Goal: Check status: Check status

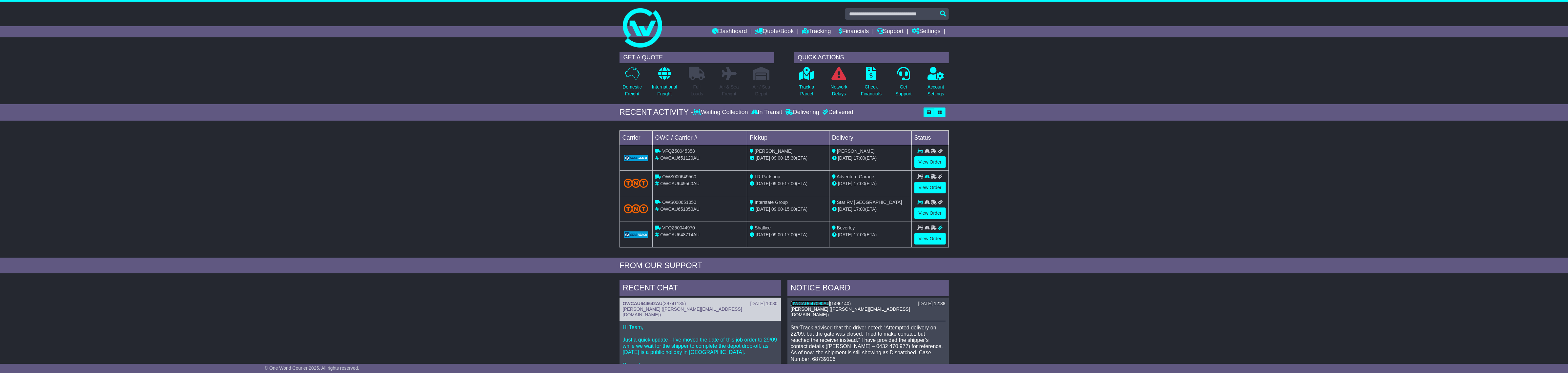
click at [808, 306] on link "OWCAU647090AU" at bounding box center [810, 303] width 40 height 5
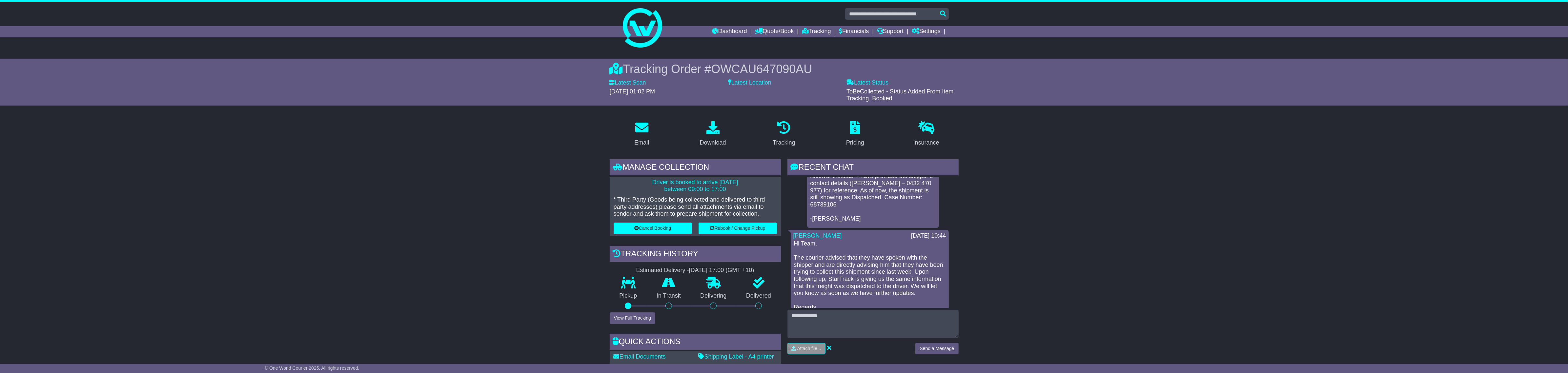
scroll to position [82, 0]
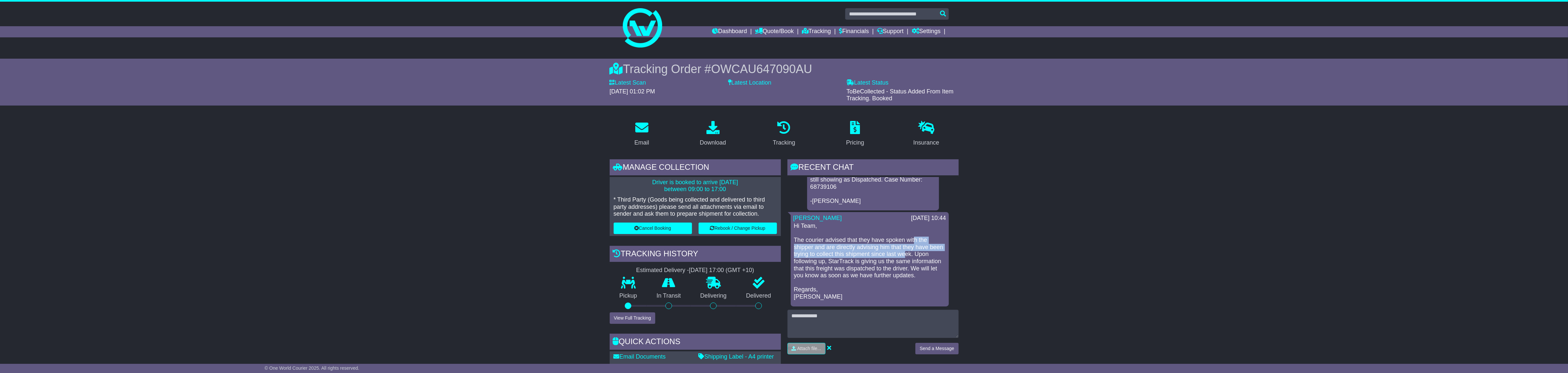
drag, startPoint x: 915, startPoint y: 241, endPoint x: 921, endPoint y: 255, distance: 15.2
click at [921, 254] on p "Hi Team, The courier advised that they have spoken with the shipper and are dir…" at bounding box center [869, 261] width 151 height 78
click at [907, 241] on p "Hi Team, The courier advised that they have spoken with the shipper and are dir…" at bounding box center [869, 261] width 151 height 78
drag, startPoint x: 901, startPoint y: 241, endPoint x: 906, endPoint y: 255, distance: 14.9
click at [905, 253] on p "Hi Team, The courier advised that they have spoken with the shipper and are dir…" at bounding box center [869, 261] width 151 height 78
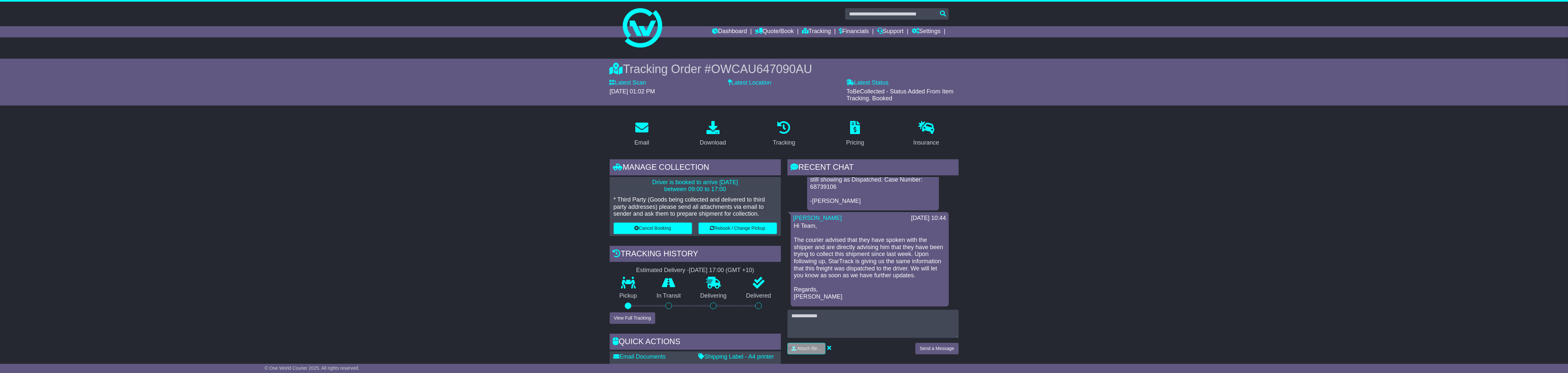
click at [907, 259] on p "Hi Team, The courier advised that they have spoken with the shipper and are dir…" at bounding box center [869, 261] width 151 height 78
drag, startPoint x: 890, startPoint y: 242, endPoint x: 905, endPoint y: 266, distance: 28.3
click at [905, 266] on p "Hi Team, The courier advised that they have spoken with the shipper and are dir…" at bounding box center [869, 261] width 151 height 78
click at [896, 251] on p "Hi Team, The courier advised that they have spoken with the shipper and are dir…" at bounding box center [869, 261] width 151 height 78
drag, startPoint x: 899, startPoint y: 254, endPoint x: 909, endPoint y: 264, distance: 14.1
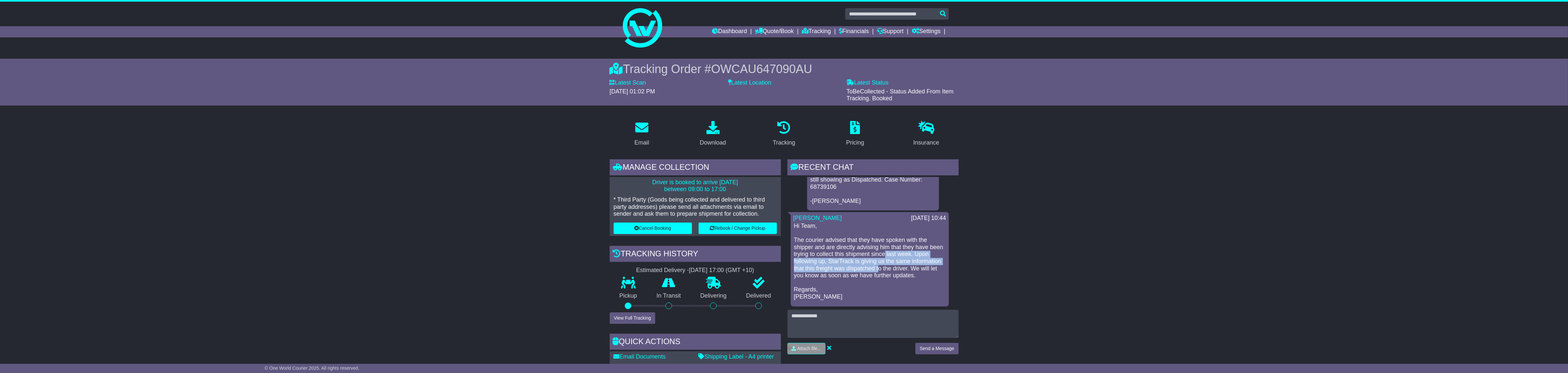
click at [909, 266] on p "Hi Team, The courier advised that they have spoken with the shipper and are dir…" at bounding box center [869, 261] width 151 height 78
click at [897, 250] on p "Hi Team, The courier advised that they have spoken with the shipper and are dir…" at bounding box center [869, 261] width 151 height 78
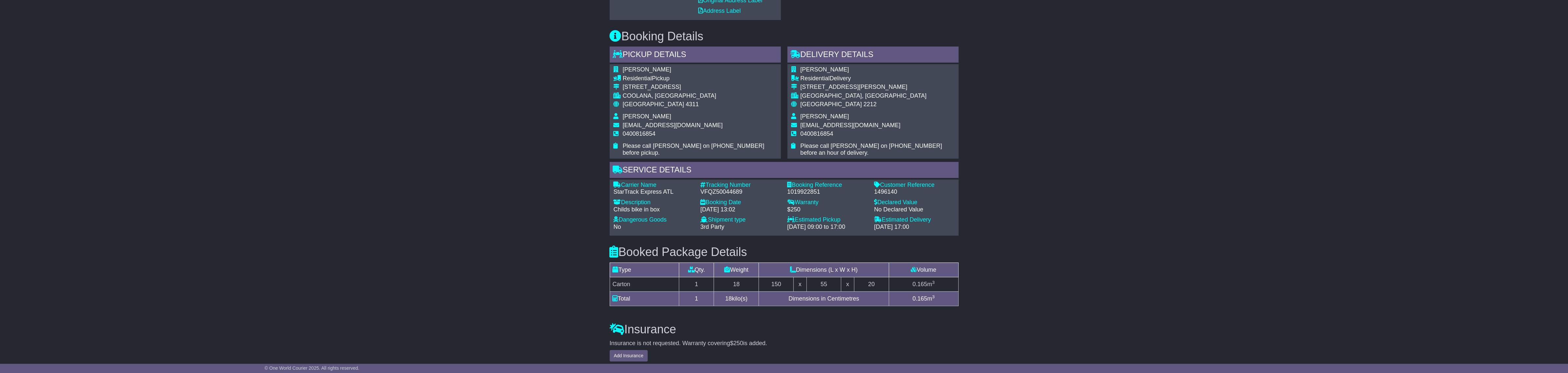
scroll to position [360, 0]
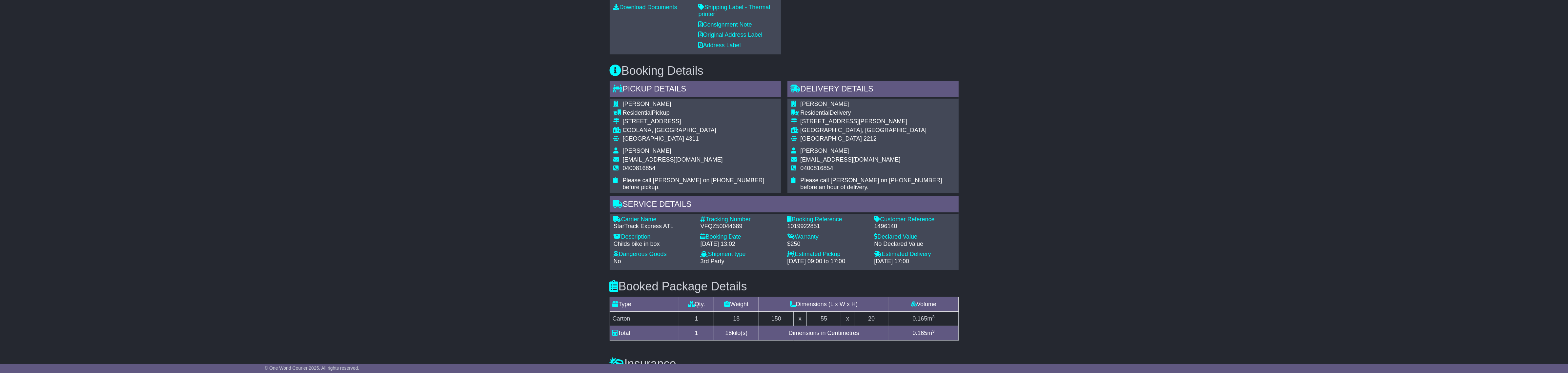
click at [736, 227] on div "VFQZ50044689" at bounding box center [741, 226] width 80 height 7
copy div "VFQZ50044689"
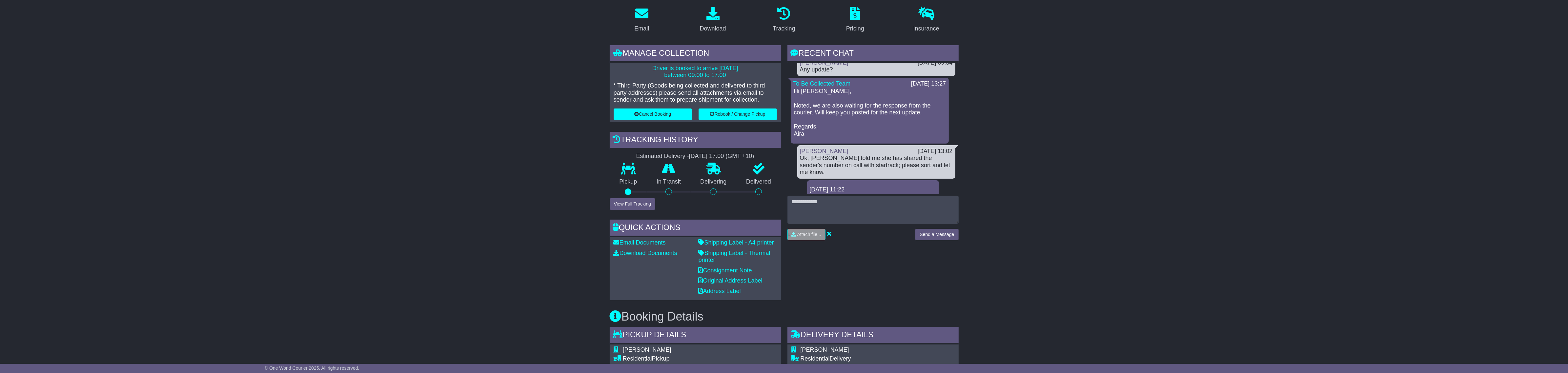
scroll to position [409, 0]
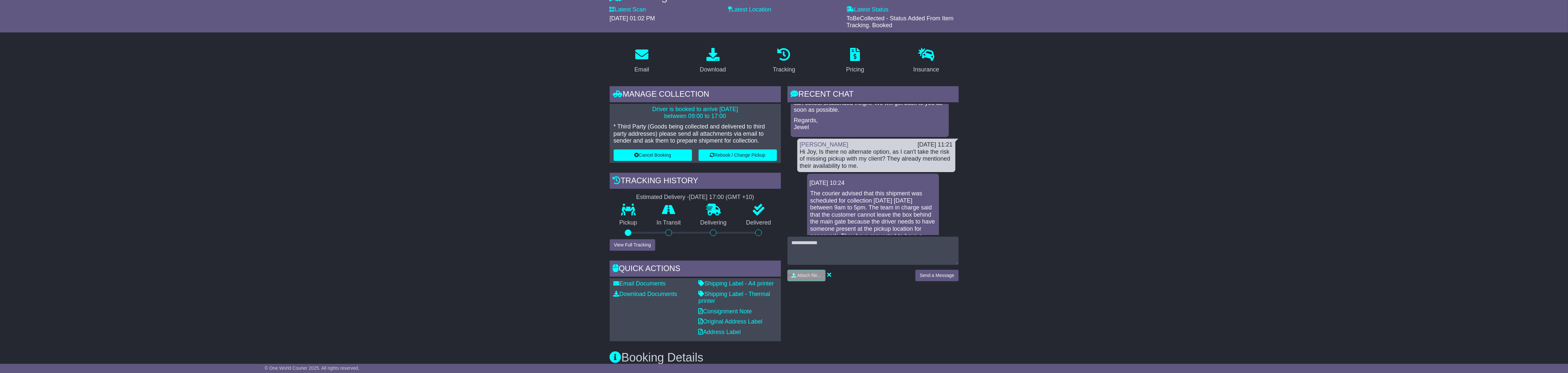
scroll to position [1229, 0]
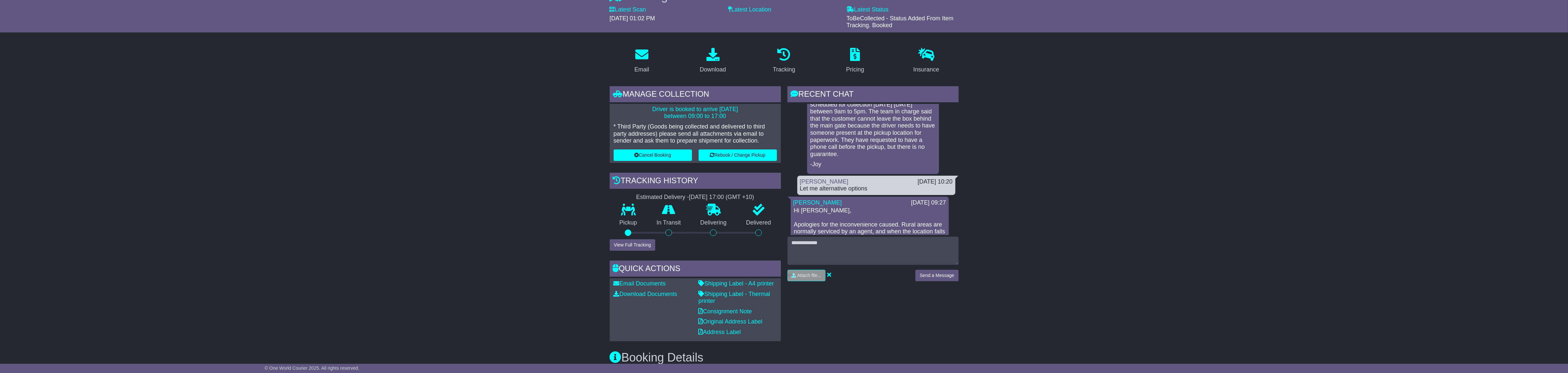
drag, startPoint x: 905, startPoint y: 182, endPoint x: 879, endPoint y: 152, distance: 39.7
click at [879, 152] on div "The courier advised that this shipment was scheduled for collection today 22 Se…" at bounding box center [872, 131] width 126 height 74
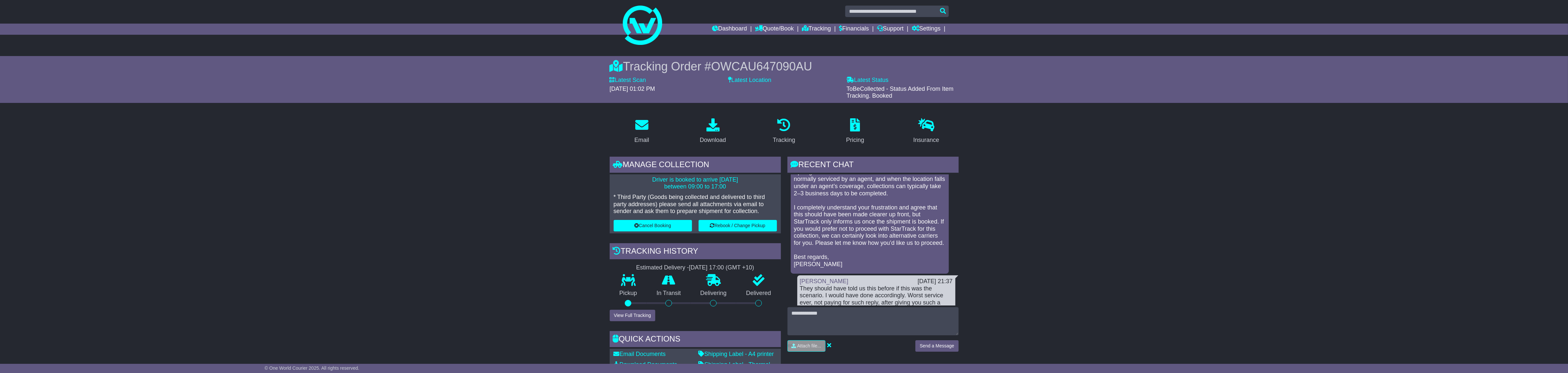
scroll to position [0, 0]
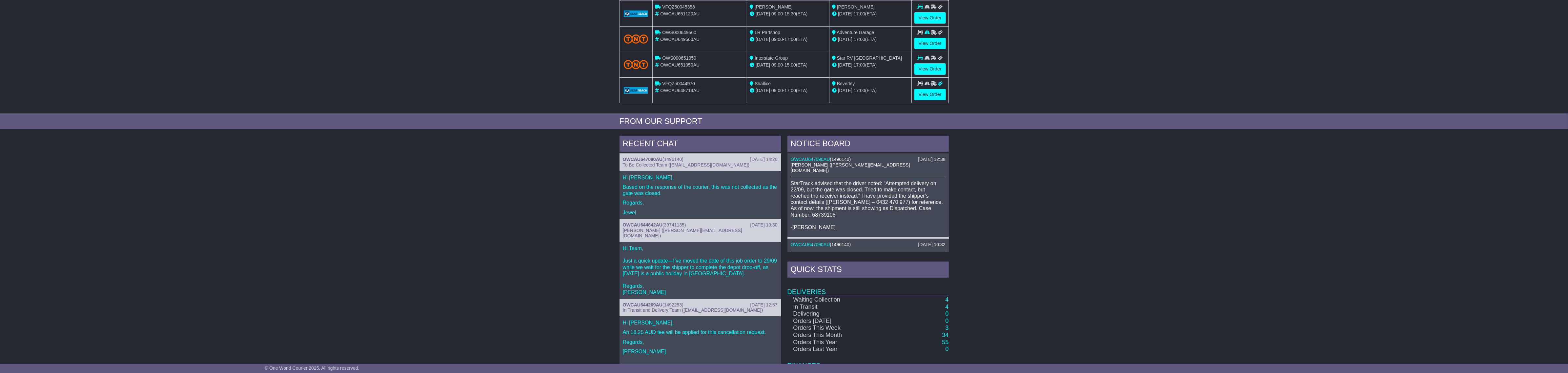
scroll to position [119, 0]
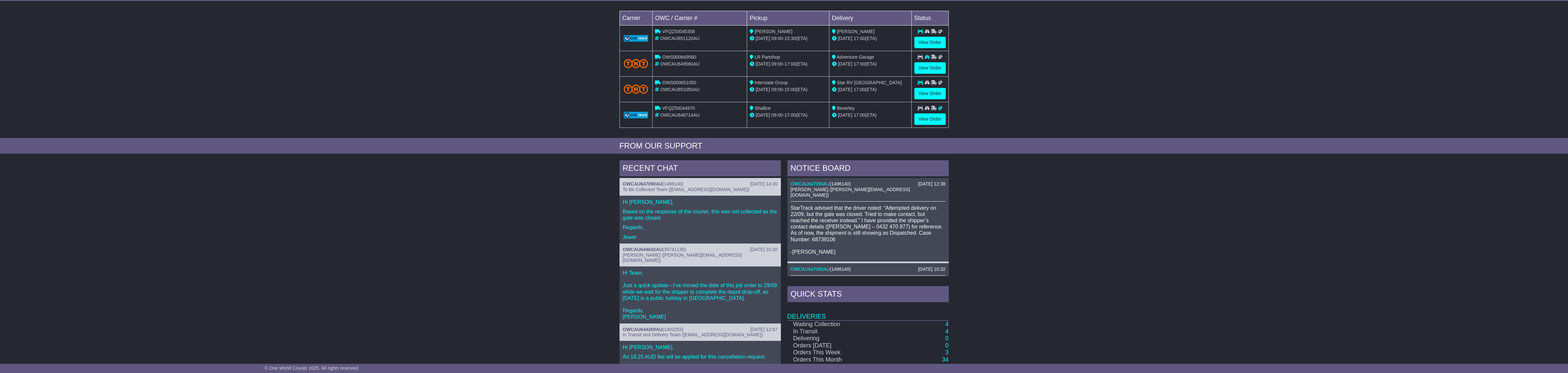
drag, startPoint x: 448, startPoint y: 253, endPoint x: 430, endPoint y: 235, distance: 25.5
click at [441, 243] on div "RECENT CHAT 25 Sep 2025 14:20 OWCAU647090AU ( 1496140 ) To Be Collected Team (p…" at bounding box center [784, 298] width 1568 height 283
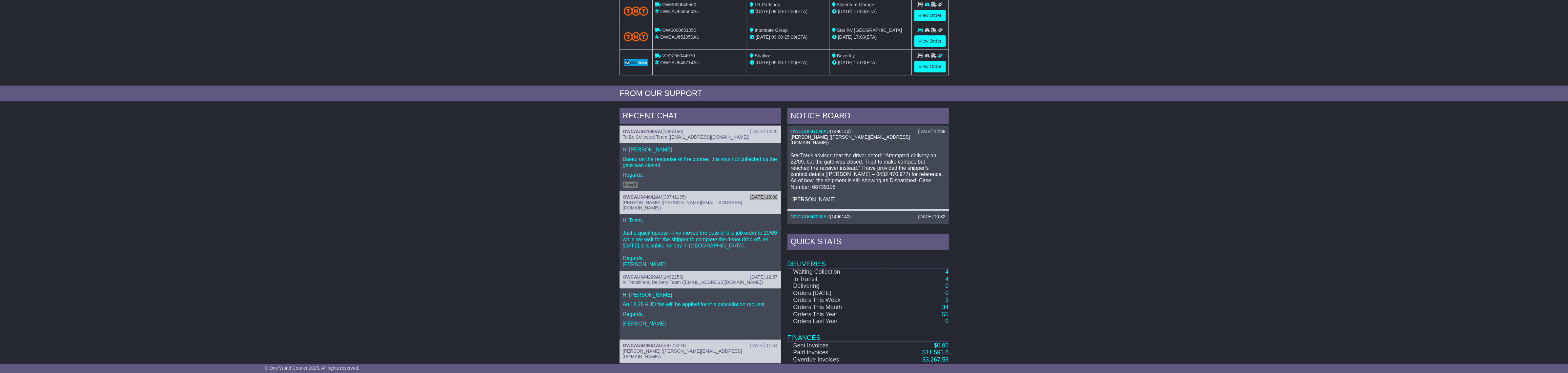
scroll to position [38, 0]
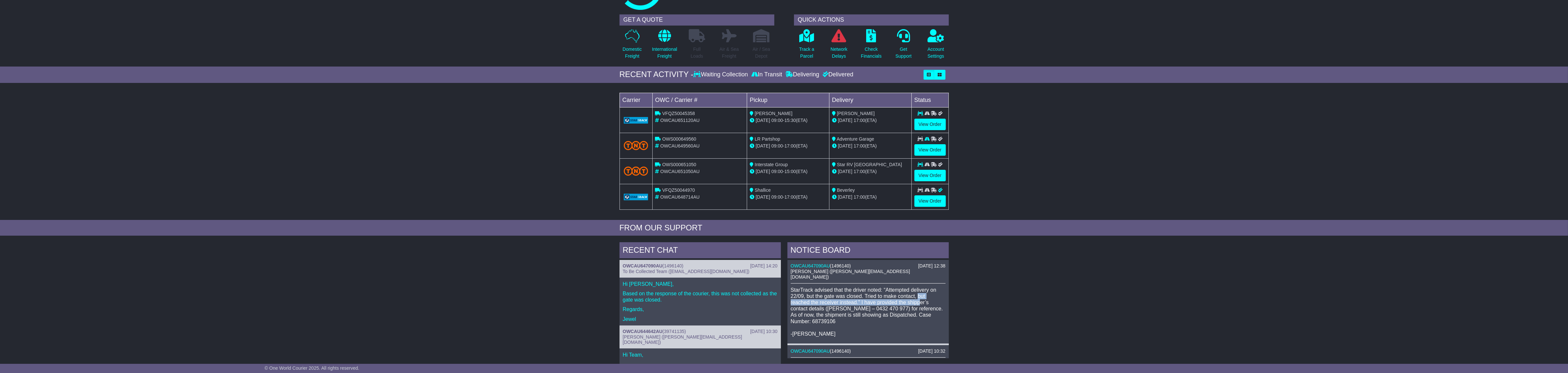
drag, startPoint x: 919, startPoint y: 289, endPoint x: 923, endPoint y: 303, distance: 14.6
click at [921, 300] on p "StarTrack advised that the driver noted: “Attempted delivery on 22/09, but the …" at bounding box center [868, 312] width 155 height 50
click at [923, 303] on p "StarTrack advised that the driver noted: “Attempted delivery on 22/09, but the …" at bounding box center [868, 312] width 155 height 50
drag, startPoint x: 811, startPoint y: 269, endPoint x: 910, endPoint y: 268, distance: 99.0
click at [811, 268] on link "OWCAU647090AU" at bounding box center [810, 266] width 40 height 5
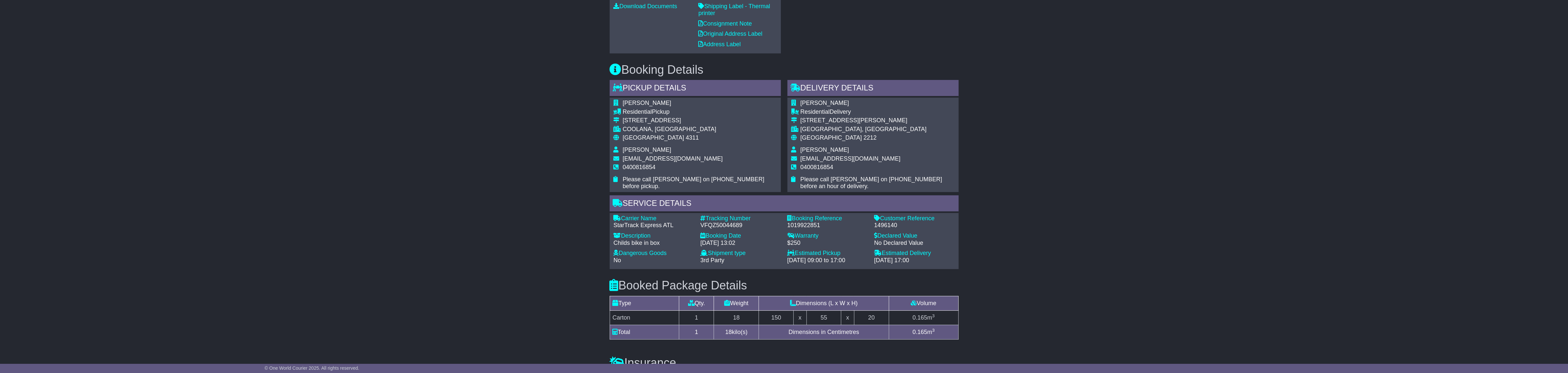
scroll to position [369, 0]
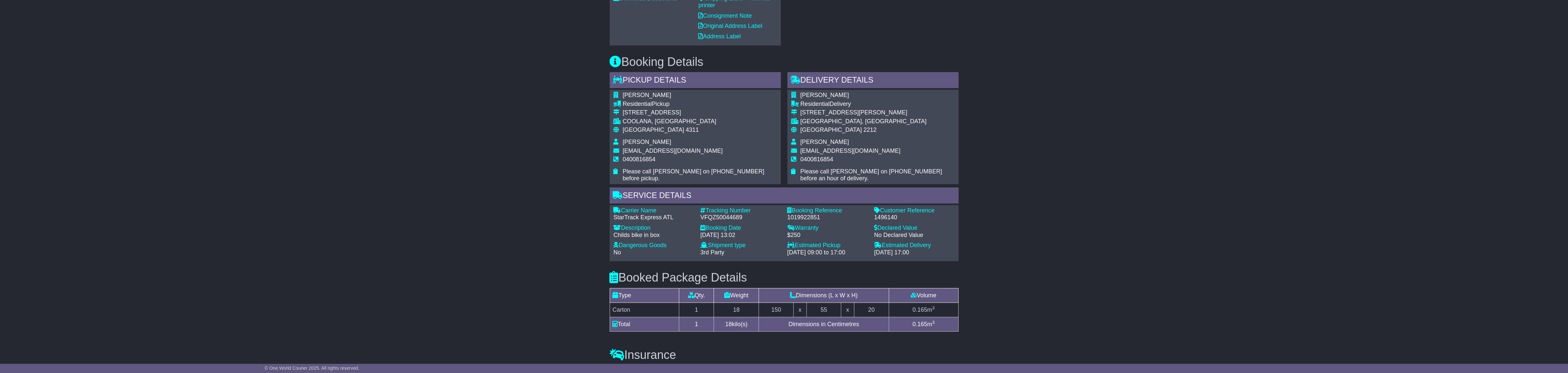
click at [721, 215] on div "VFQZ50044689" at bounding box center [741, 217] width 80 height 7
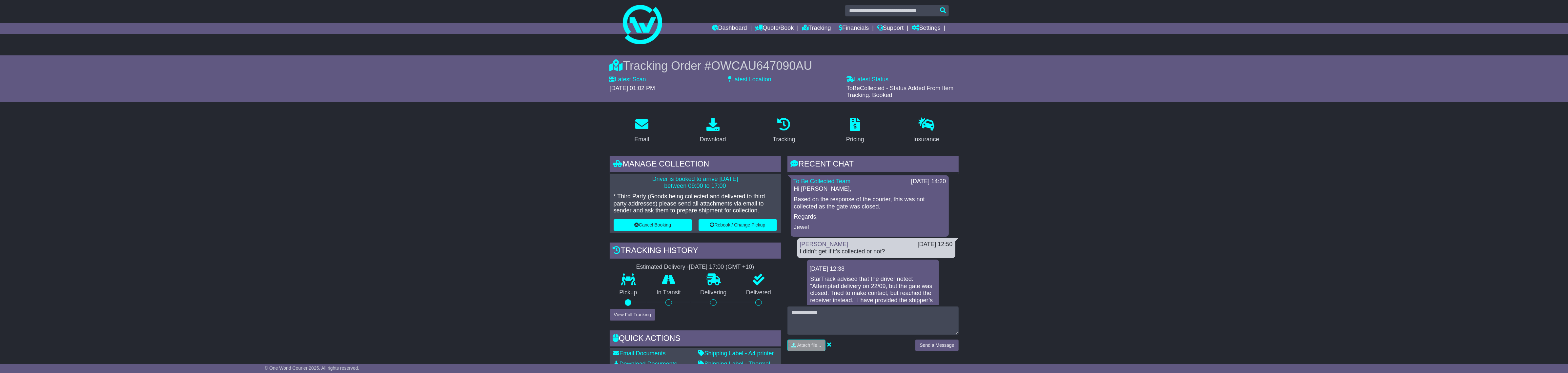
scroll to position [0, 0]
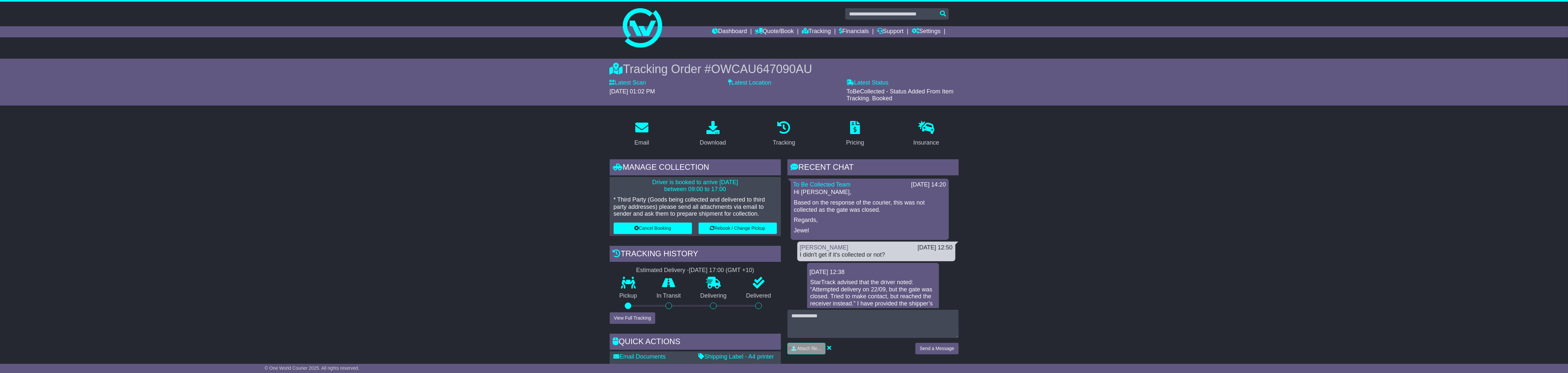
click at [733, 60] on div "Tracking Order # OWCAU647090AU Latest Scan 16 September 2025 - 01:02 PM Latest …" at bounding box center [784, 82] width 336 height 47
copy span "OWCAU647090AU"
